Goal: Task Accomplishment & Management: Use online tool/utility

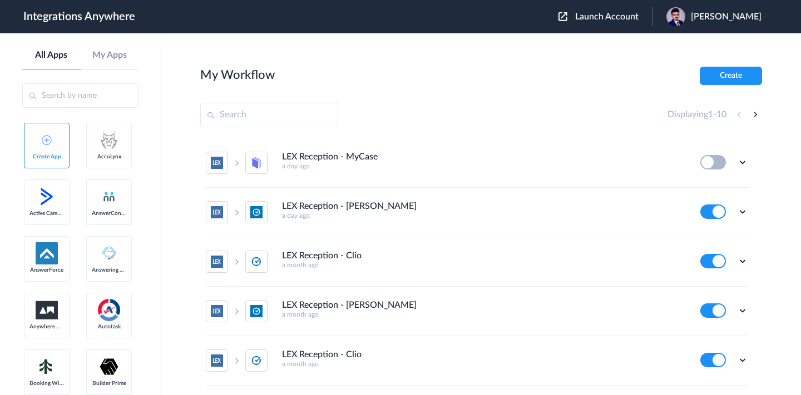
click at [597, 19] on span "Launch Account" at bounding box center [606, 16] width 63 height 9
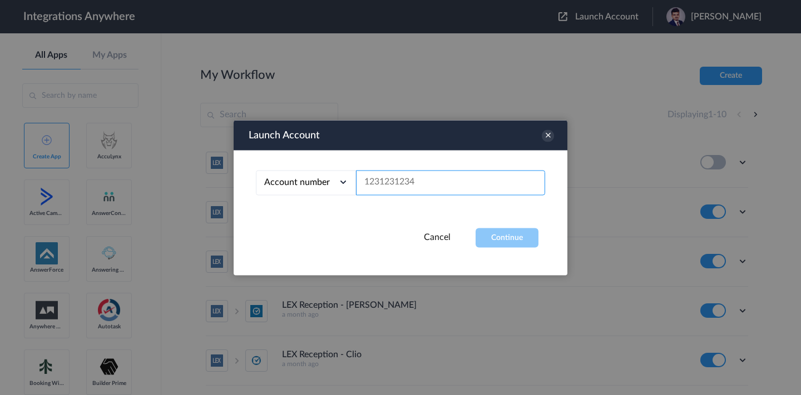
click at [455, 173] on input "text" at bounding box center [450, 182] width 189 height 25
paste input "9804122778"
type input "9804122778"
click at [517, 238] on button "Continue" at bounding box center [506, 237] width 63 height 19
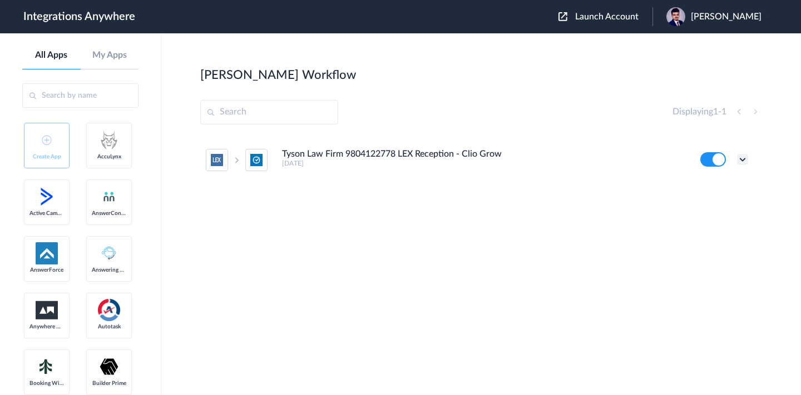
click at [739, 161] on icon at bounding box center [742, 159] width 11 height 11
click at [692, 191] on li "Edit" at bounding box center [712, 185] width 72 height 21
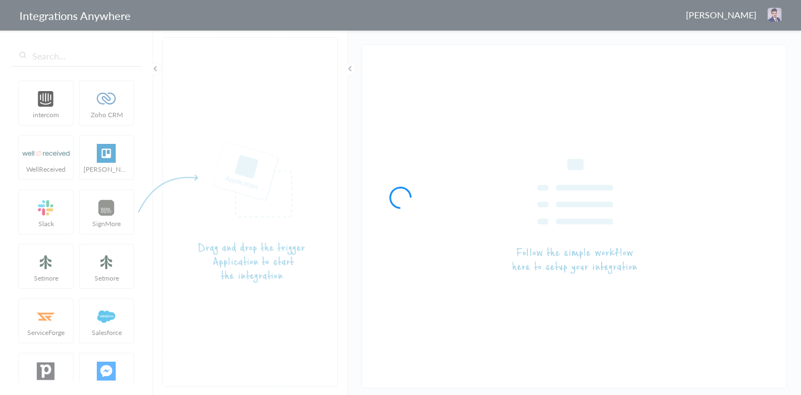
type input "Tyson Law Firm 9804122778 LEX Reception - Clio Grow"
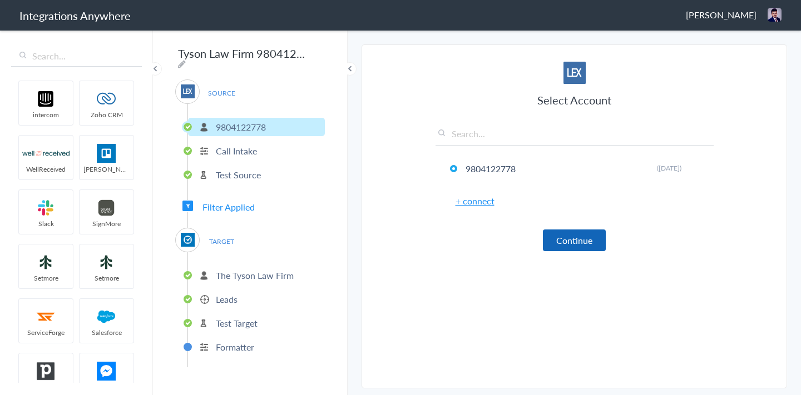
click at [571, 243] on button "Continue" at bounding box center [574, 241] width 63 height 22
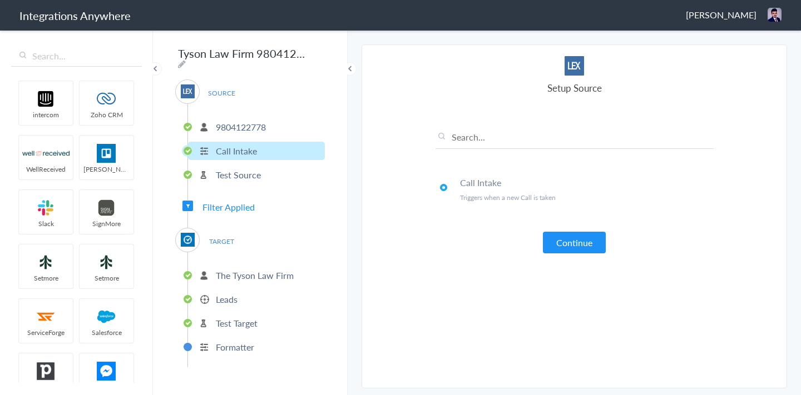
click at [571, 243] on button "Continue" at bounding box center [574, 243] width 63 height 22
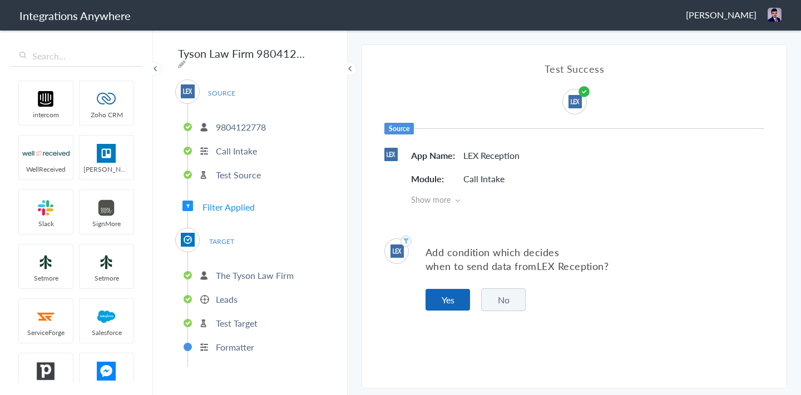
click at [449, 301] on button "Yes" at bounding box center [447, 300] width 44 height 22
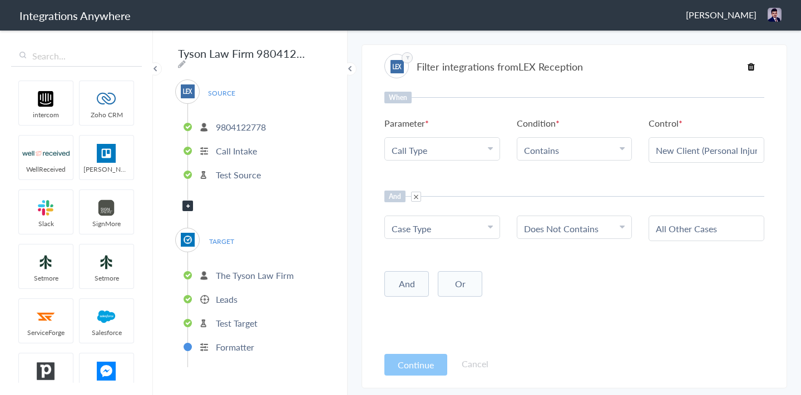
click at [413, 364] on button "Continue" at bounding box center [415, 365] width 63 height 22
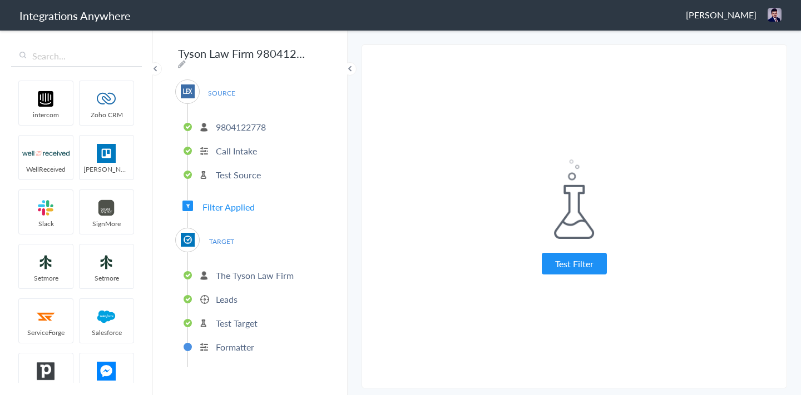
click at [413, 364] on article "Filter integrations from LEX Reception When Parameter Choose Parameter Call Typ…" at bounding box center [574, 217] width 380 height 333
click at [587, 261] on button "Test Filter" at bounding box center [574, 264] width 65 height 22
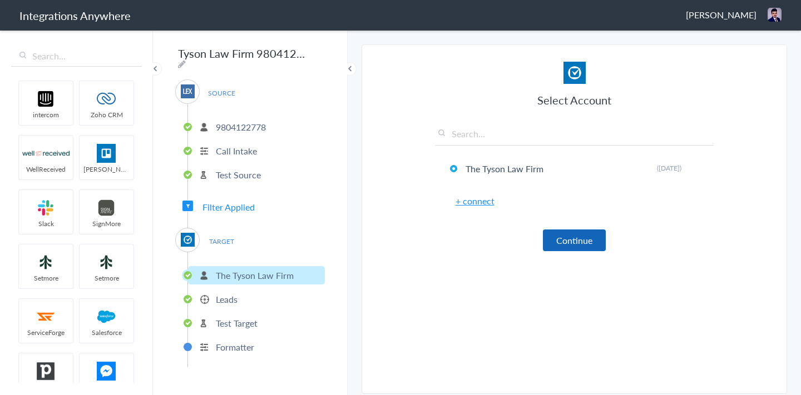
click at [580, 246] on button "Continue" at bounding box center [574, 241] width 63 height 22
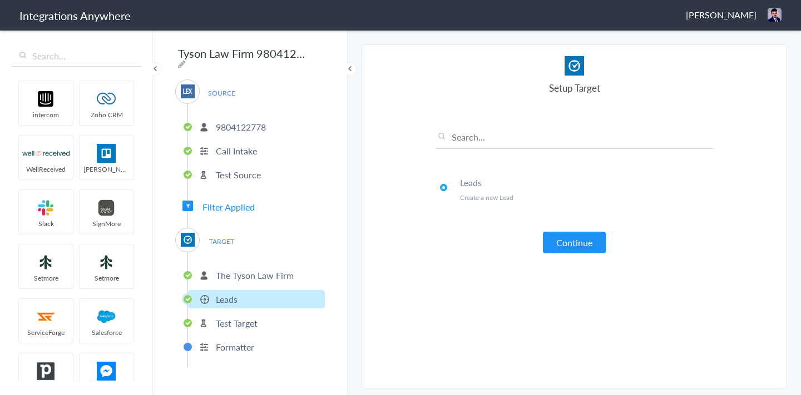
click at [580, 246] on button "Continue" at bounding box center [574, 243] width 63 height 22
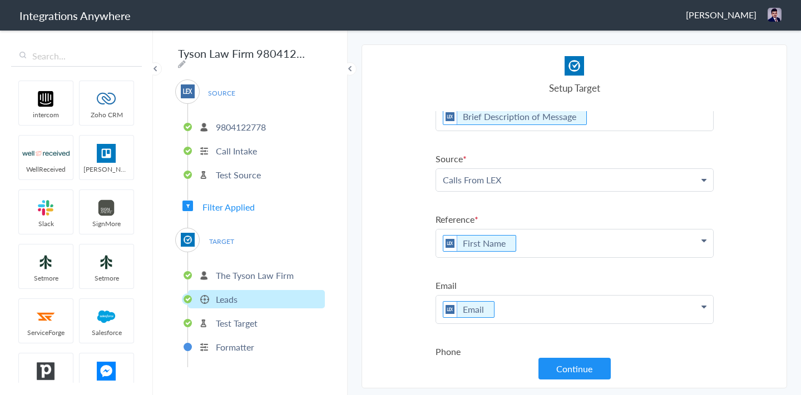
scroll to position [701, 0]
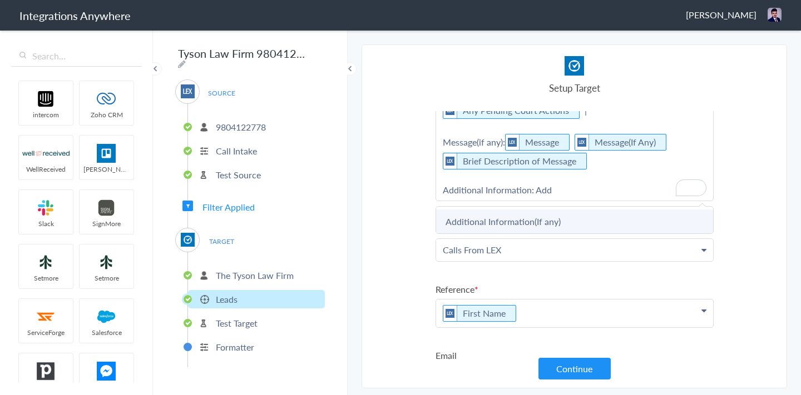
click at [569, 225] on link "Additional Information(If any)" at bounding box center [574, 222] width 277 height 24
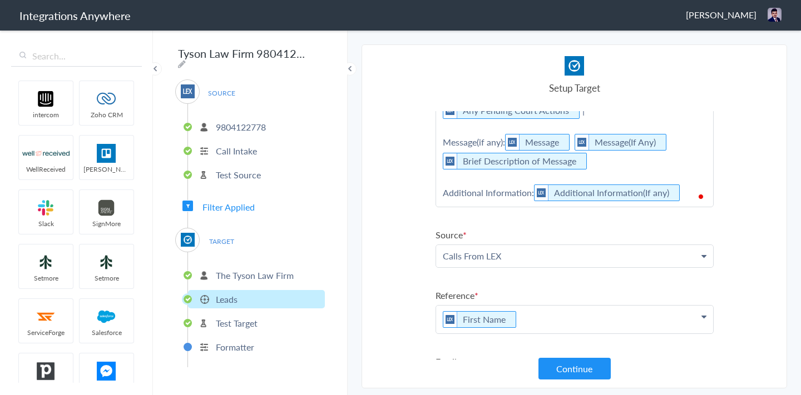
click at [745, 185] on section "Select Account 9804122778 Rename Delete ([DATE]) + connect Continue Setup Sourc…" at bounding box center [573, 216] width 425 height 344
click at [592, 365] on button "Continue" at bounding box center [574, 369] width 72 height 22
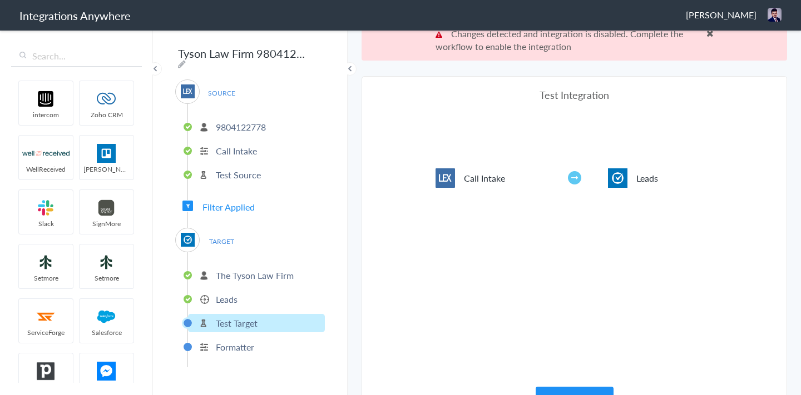
scroll to position [463, 0]
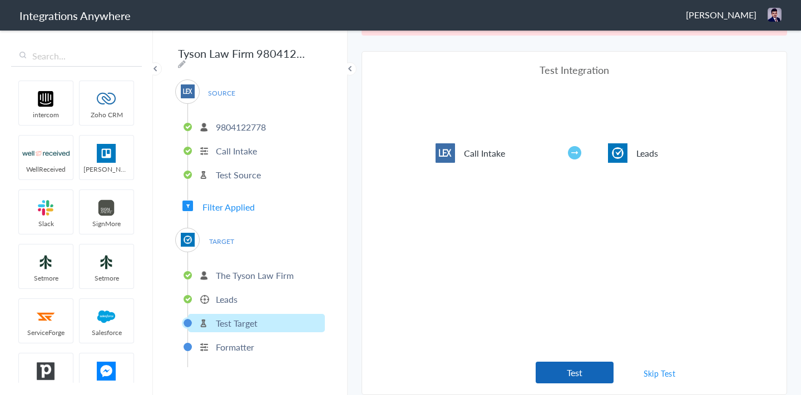
click at [563, 373] on button "Test" at bounding box center [574, 373] width 78 height 22
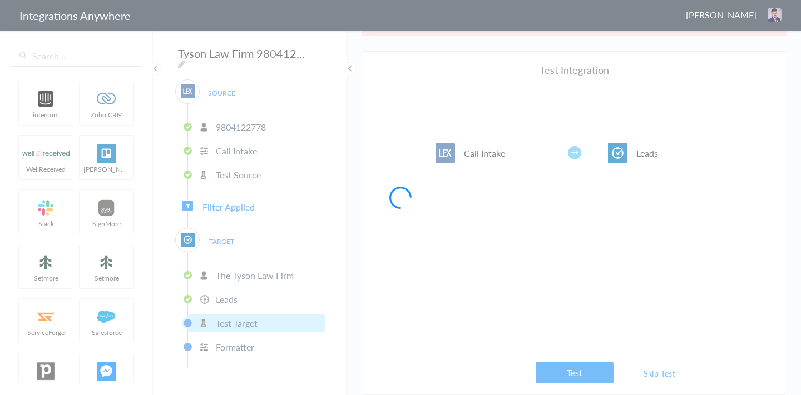
scroll to position [0, 0]
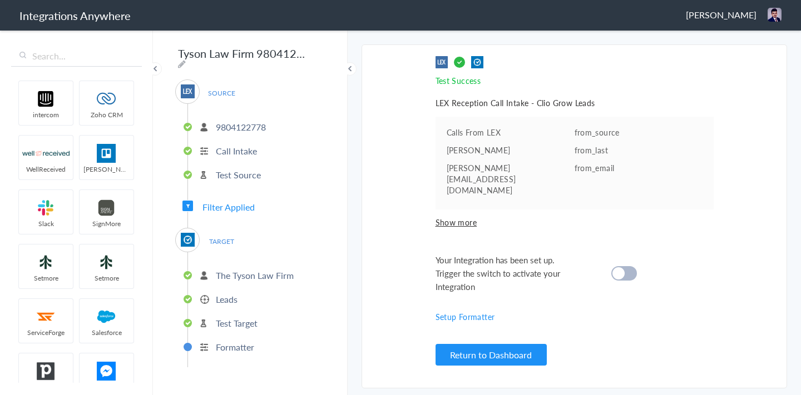
click at [627, 266] on div at bounding box center [624, 273] width 26 height 14
